Goal: Task Accomplishment & Management: Manage account settings

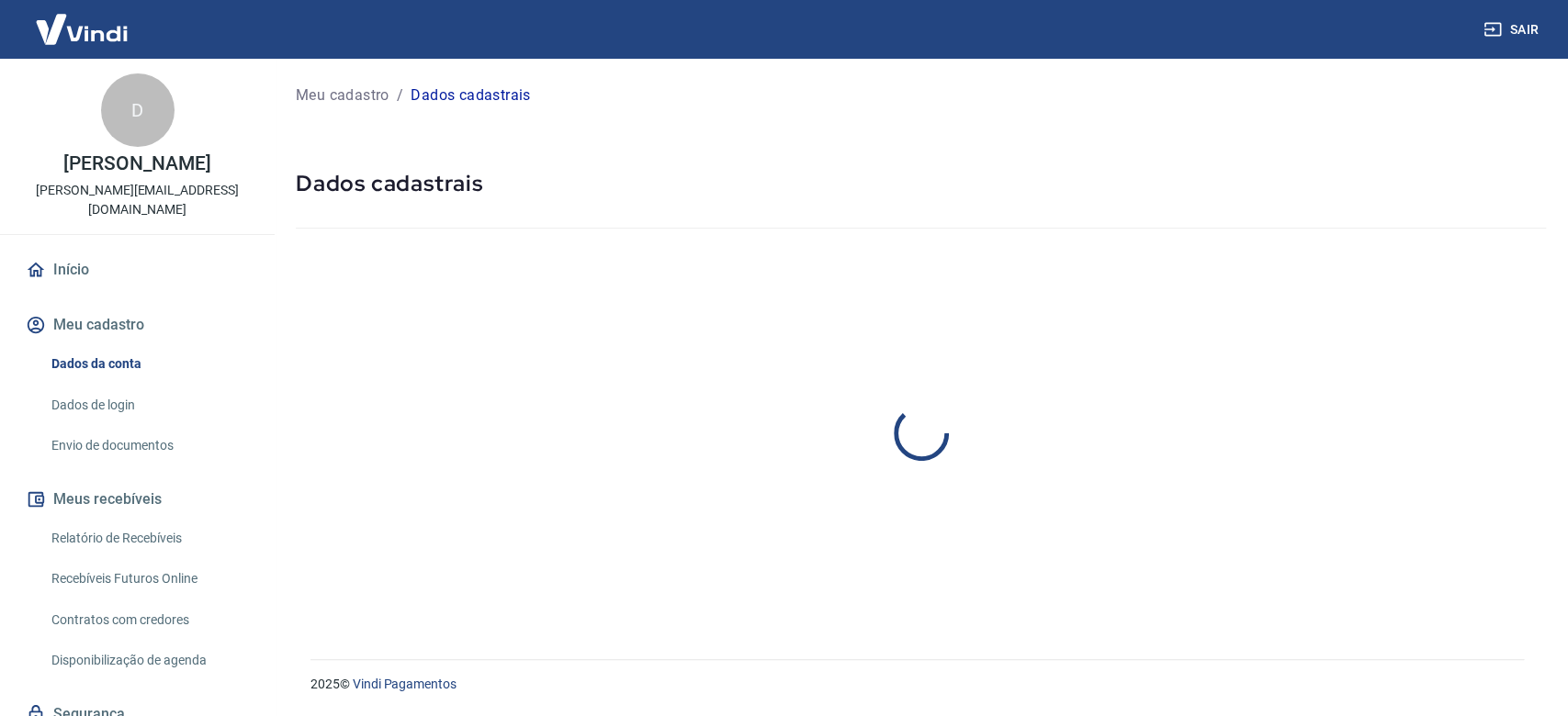
select select "SP"
select select "business"
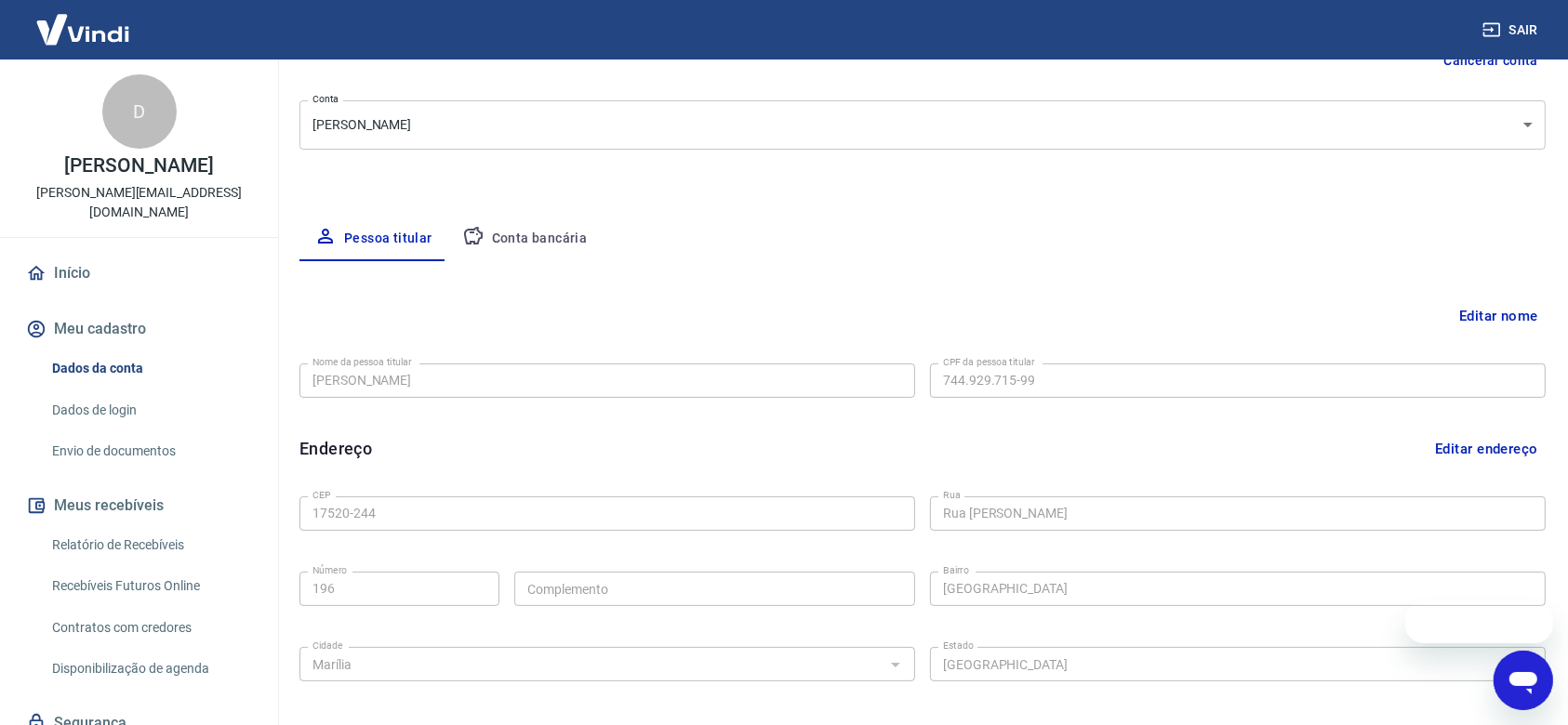
scroll to position [248, 0]
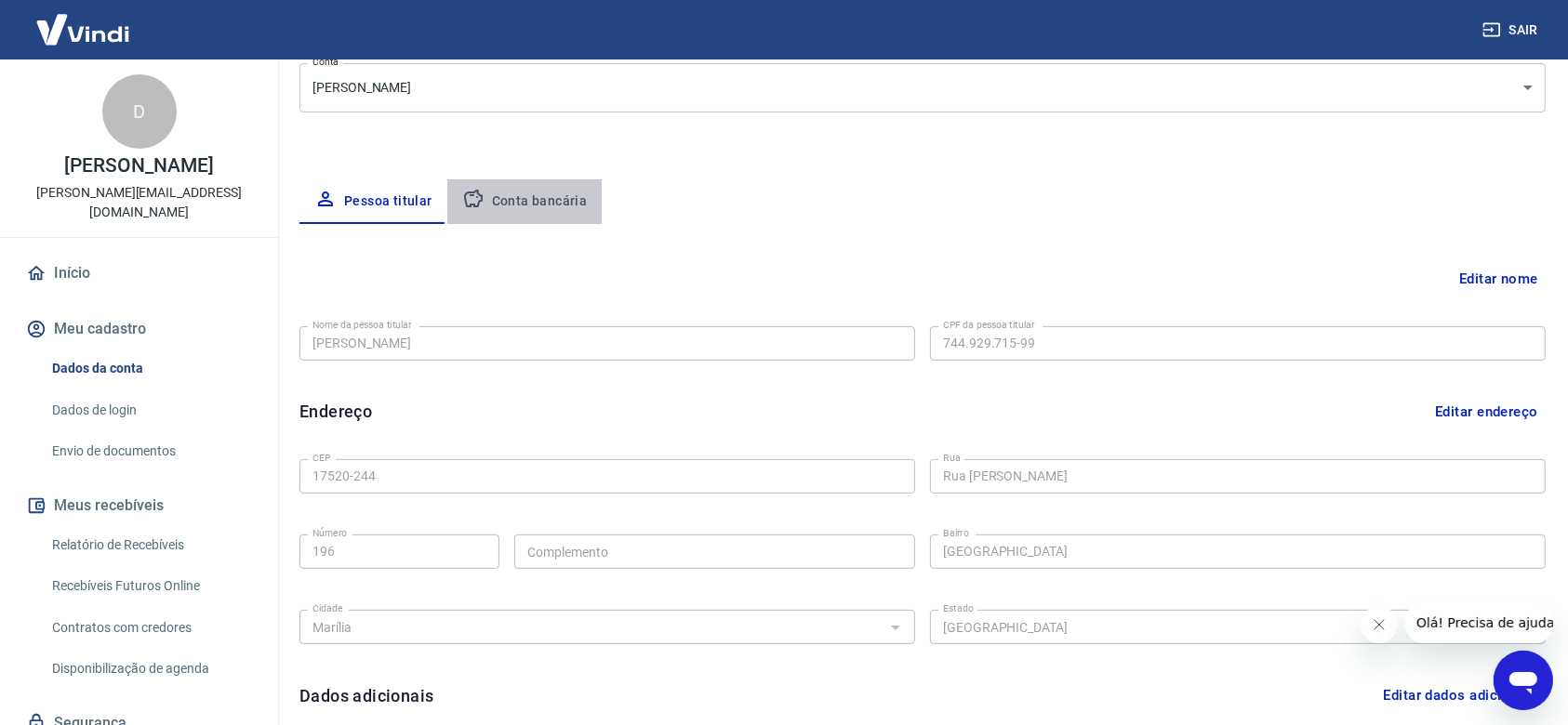
click at [544, 190] on button "Conta bancária" at bounding box center [525, 201] width 155 height 44
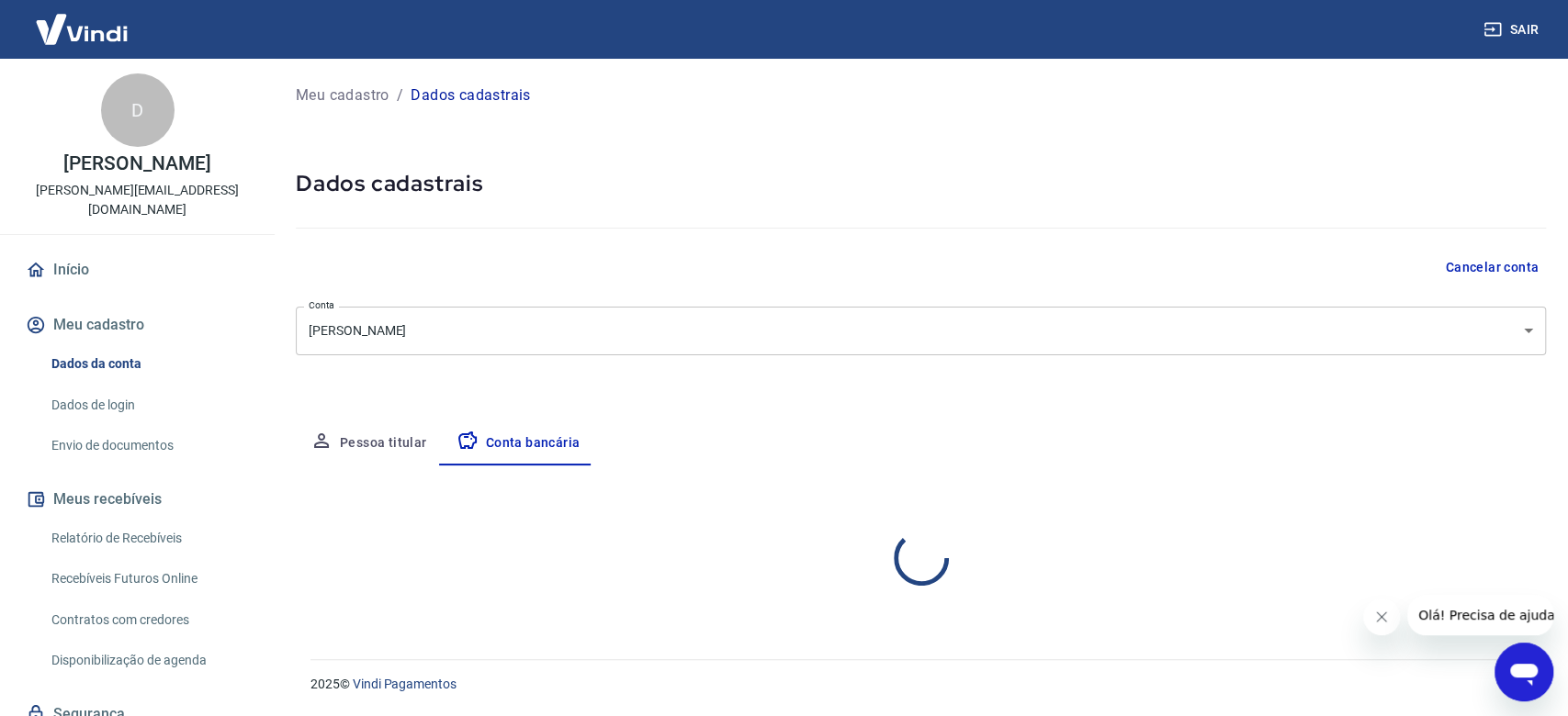
select select "1"
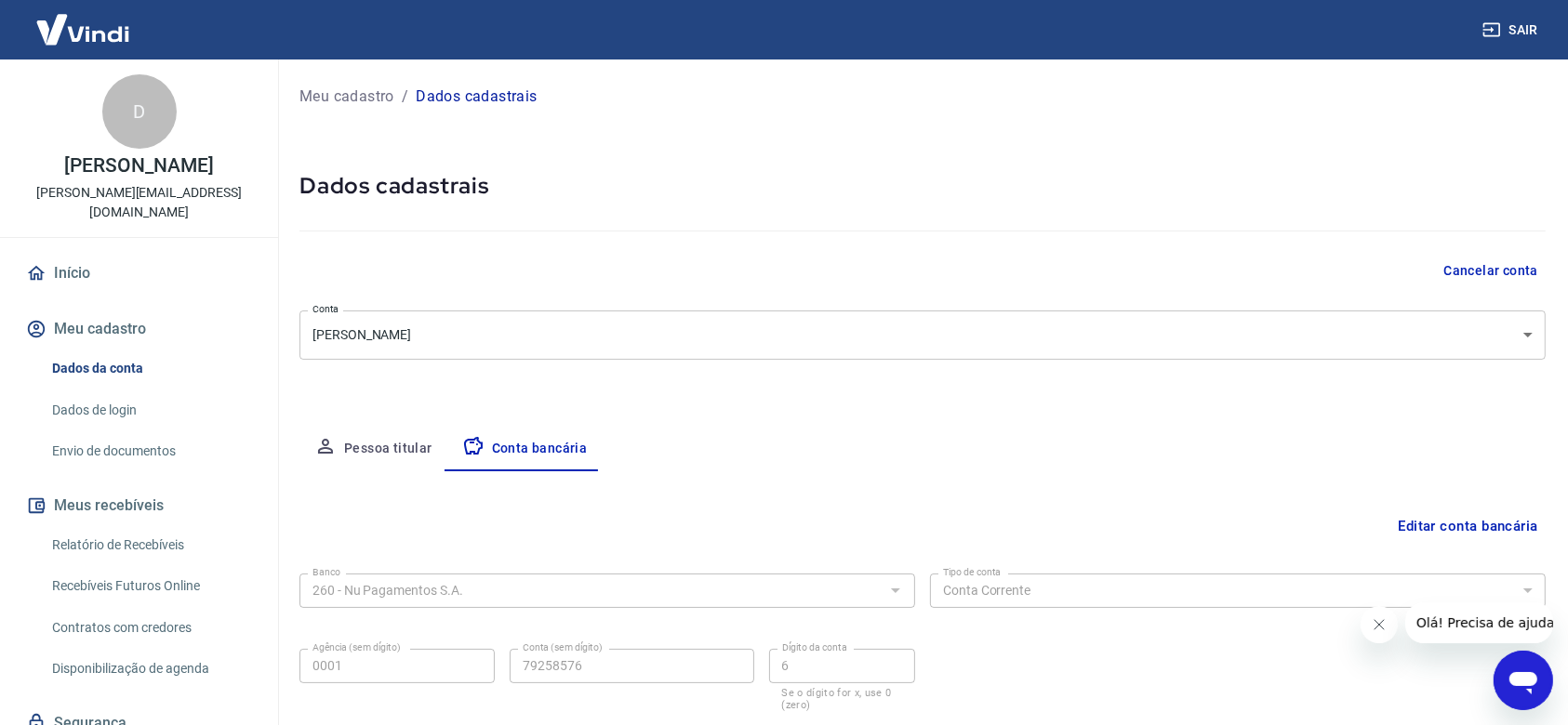
scroll to position [120, 0]
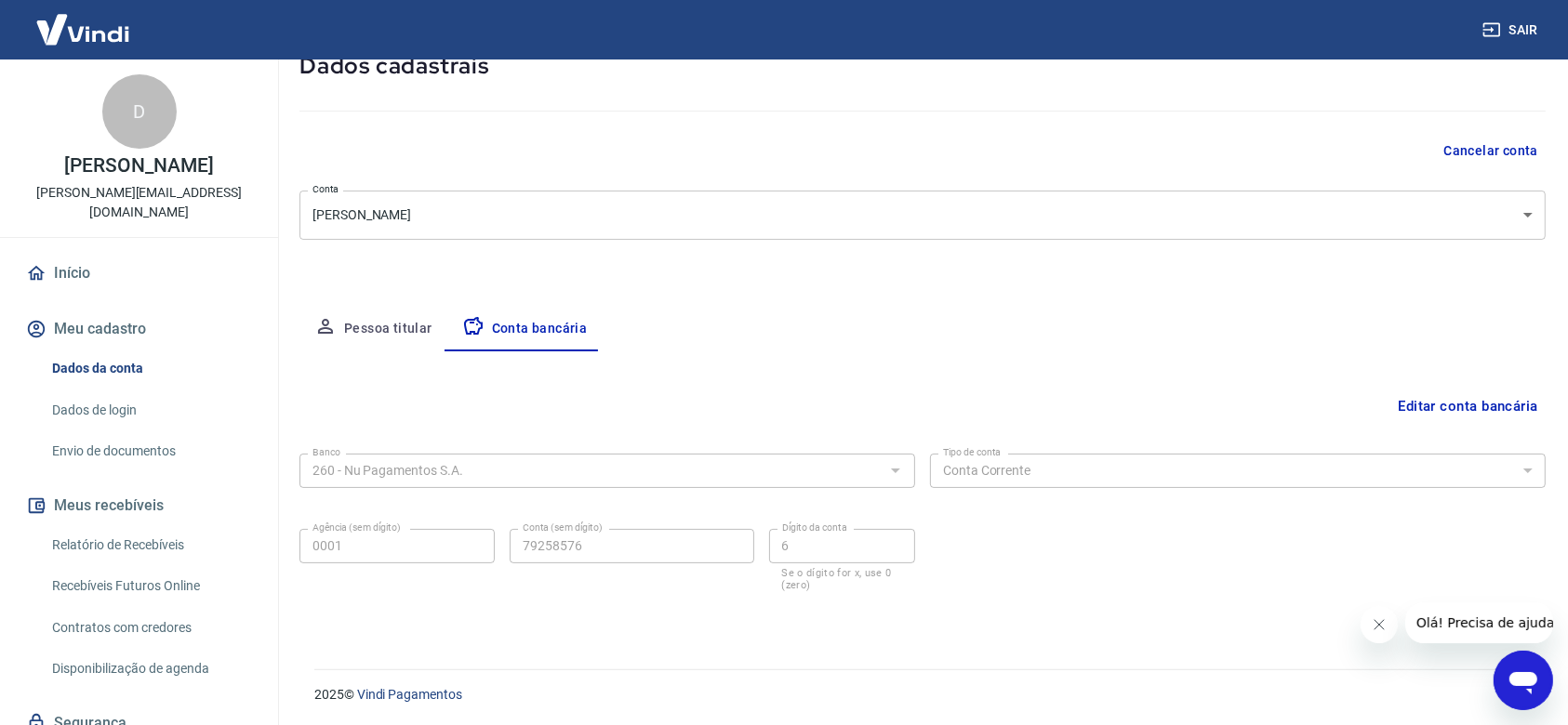
click at [102, 432] on link "Envio de documentos" at bounding box center [149, 451] width 211 height 38
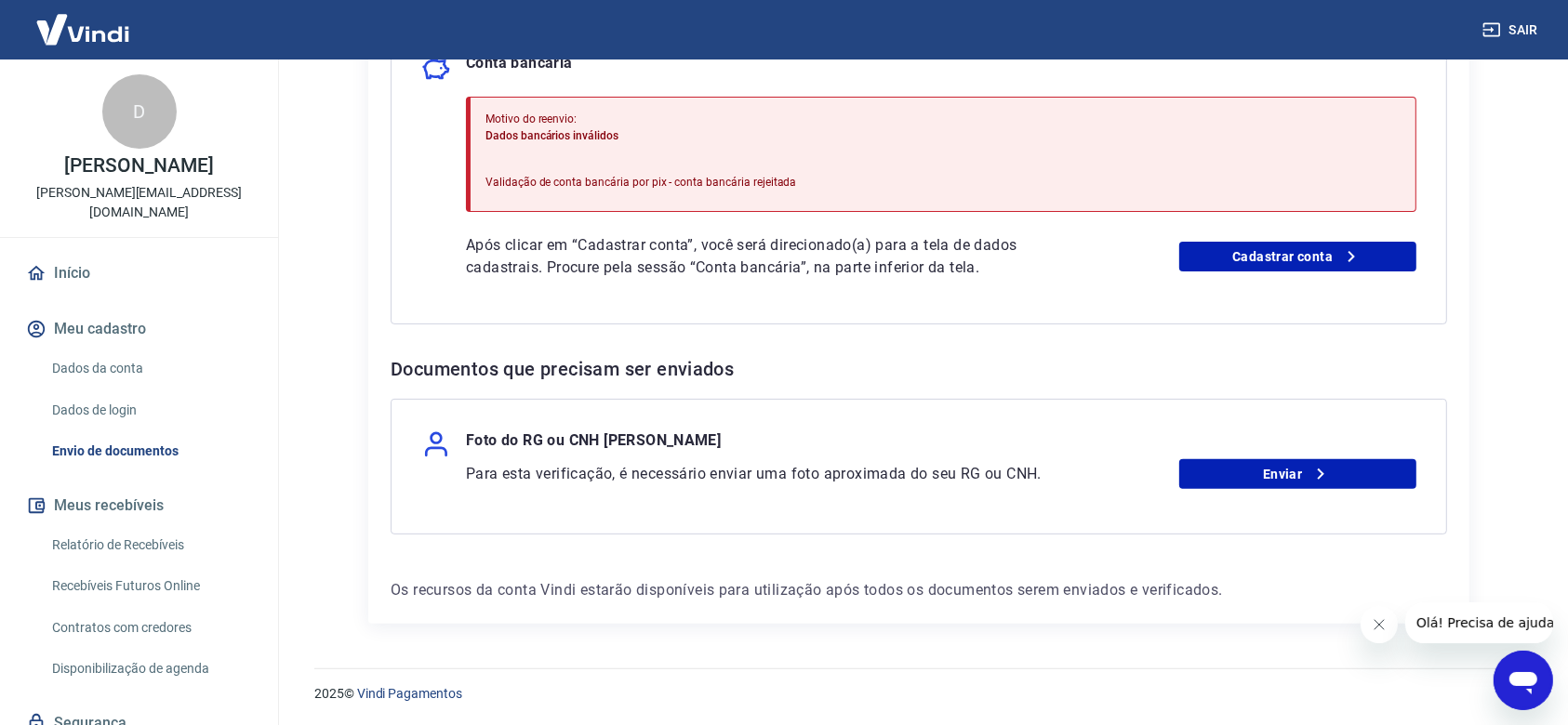
scroll to position [226, 0]
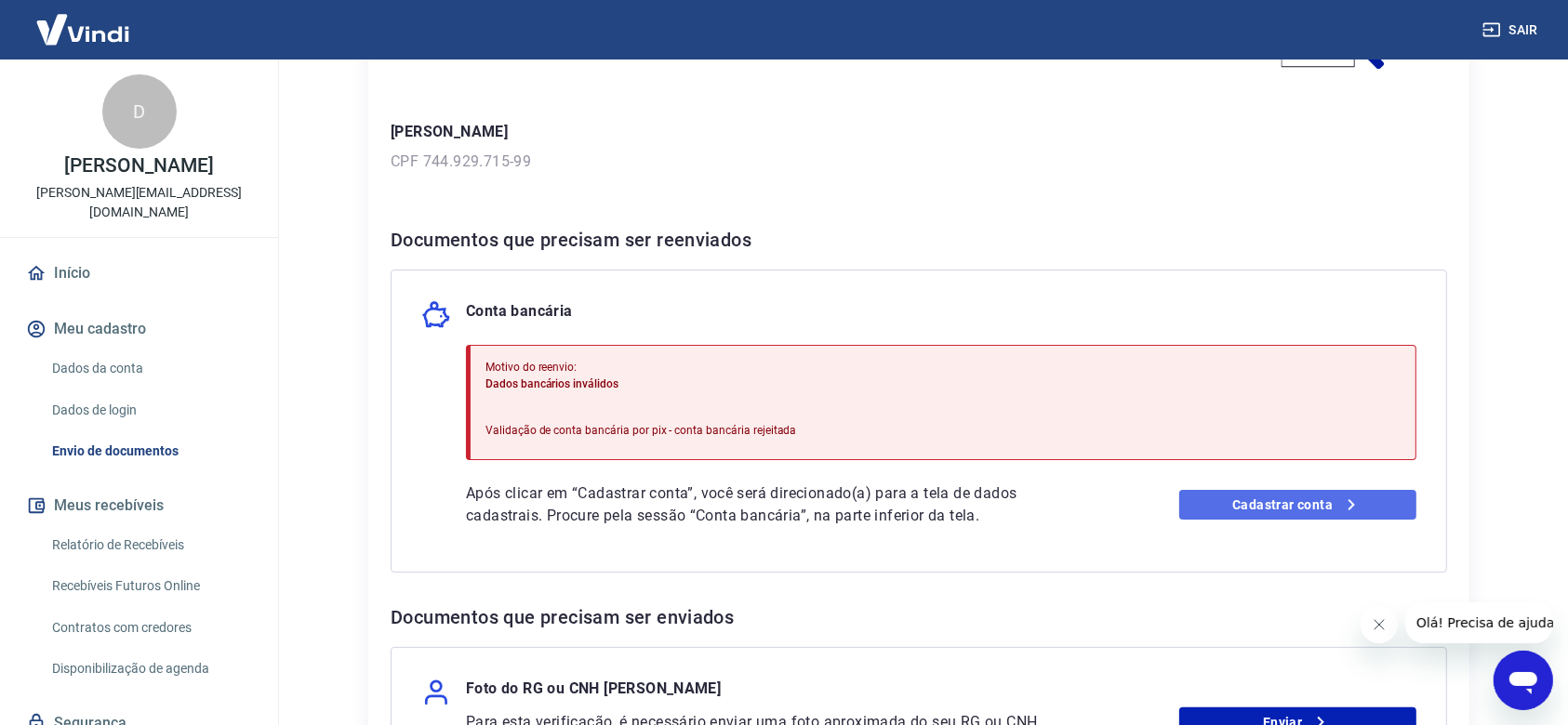
click at [1240, 496] on link "Cadastrar conta" at bounding box center [1298, 505] width 238 height 29
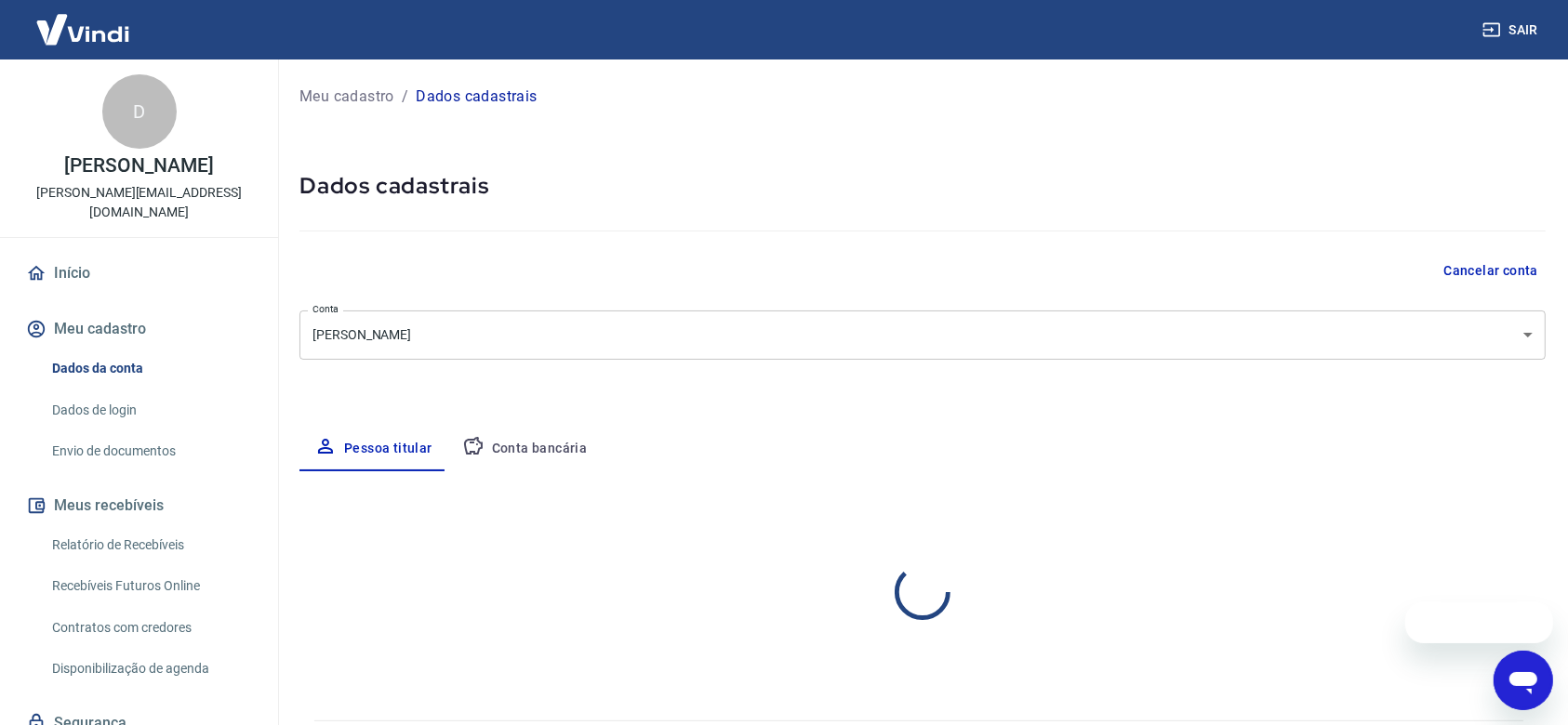
select select "SP"
select select "business"
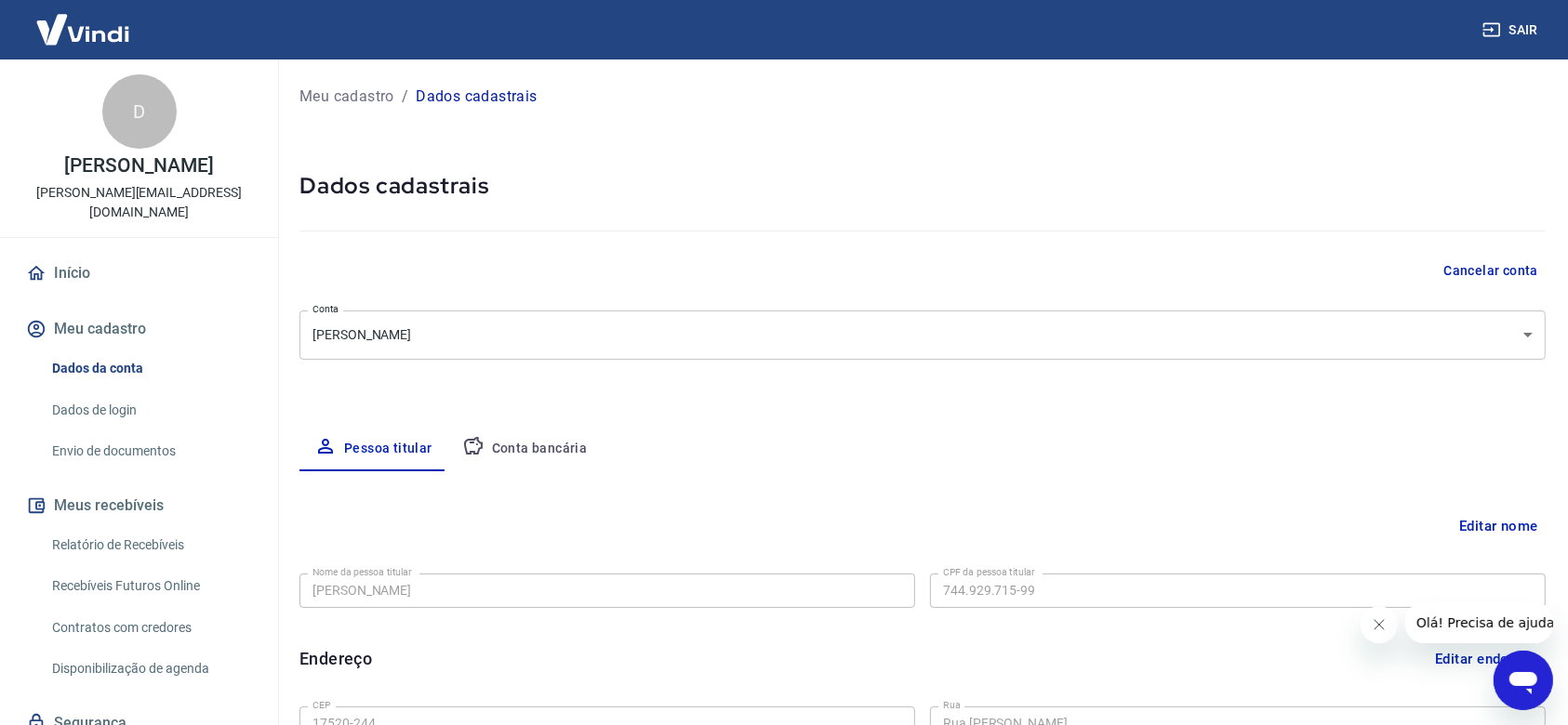
click at [565, 437] on button "Conta bancária" at bounding box center [525, 448] width 155 height 44
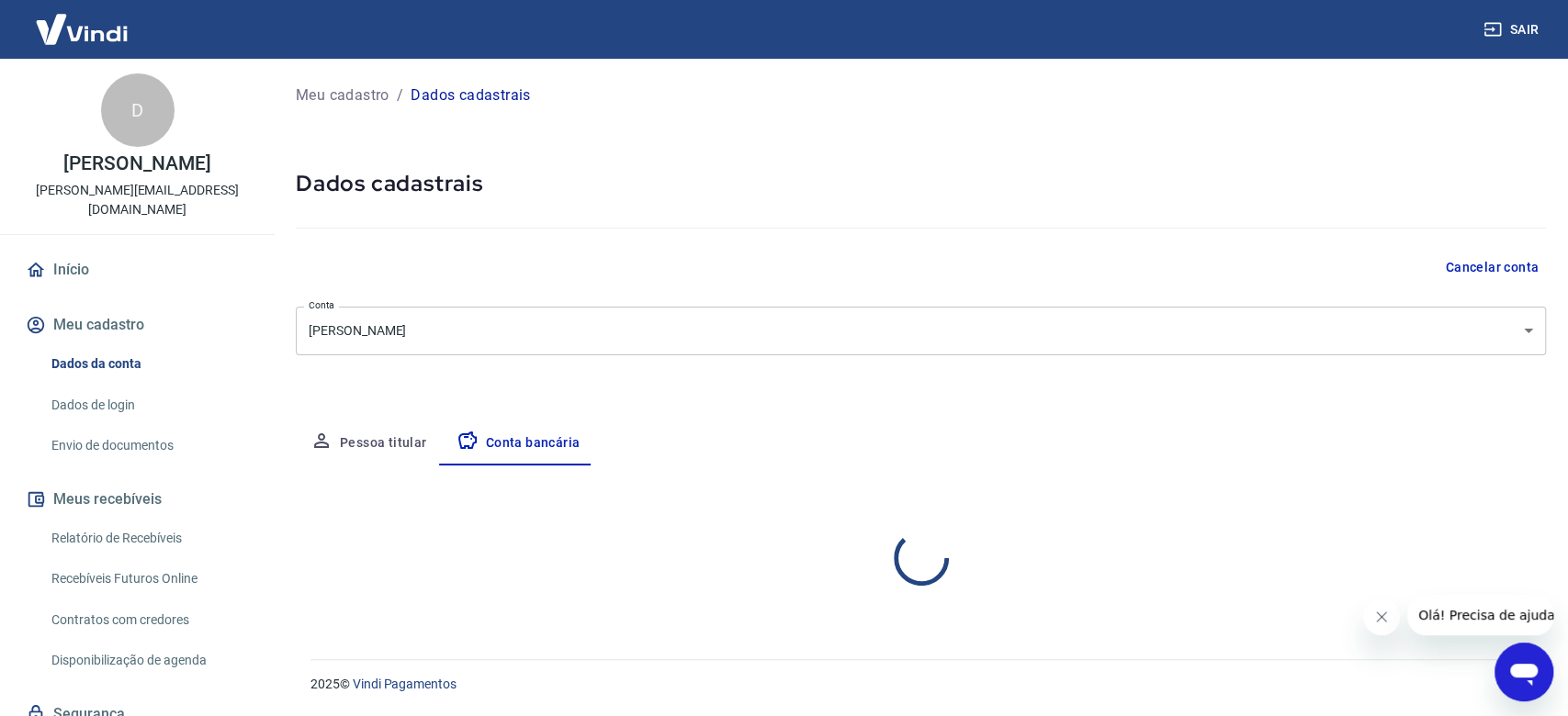
select select "1"
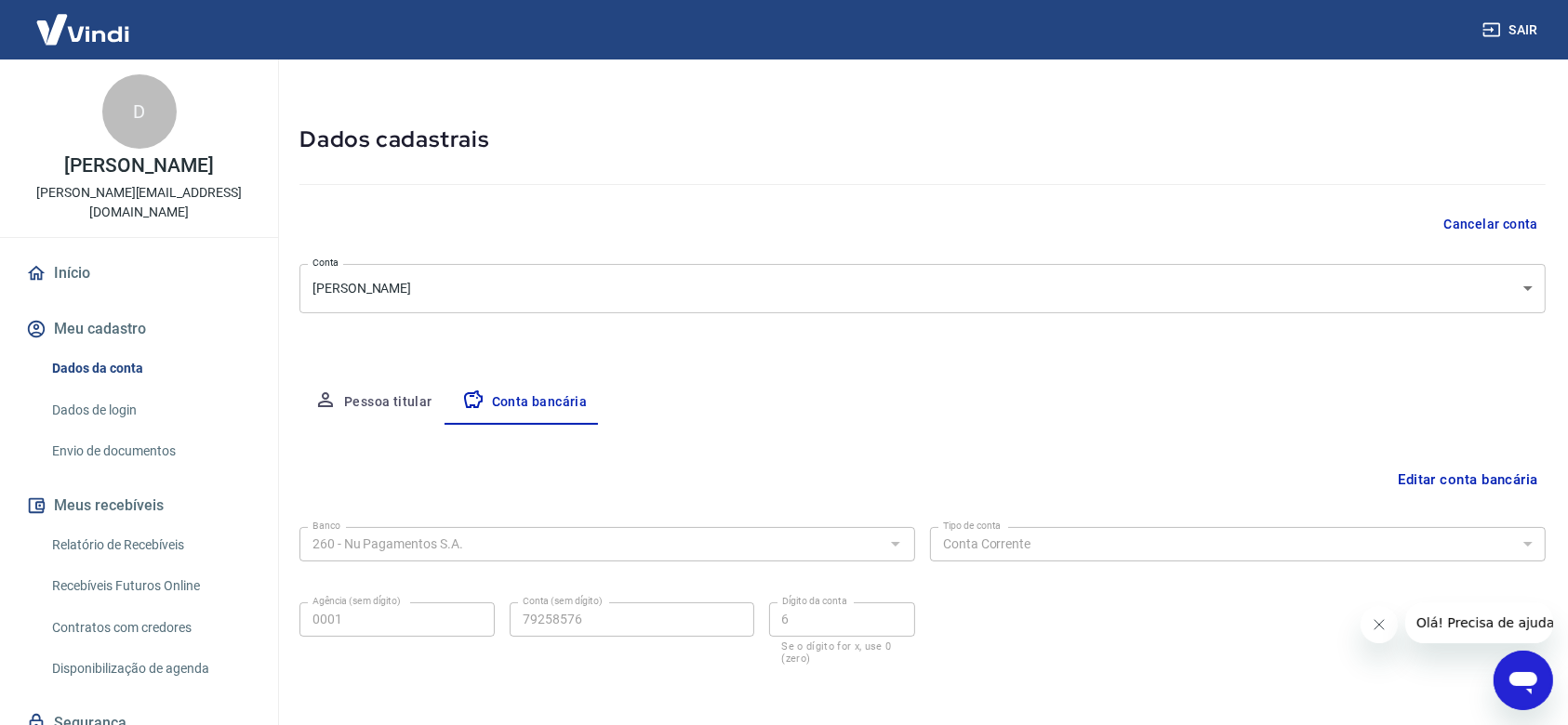
scroll to position [120, 0]
